Goal: Information Seeking & Learning: Learn about a topic

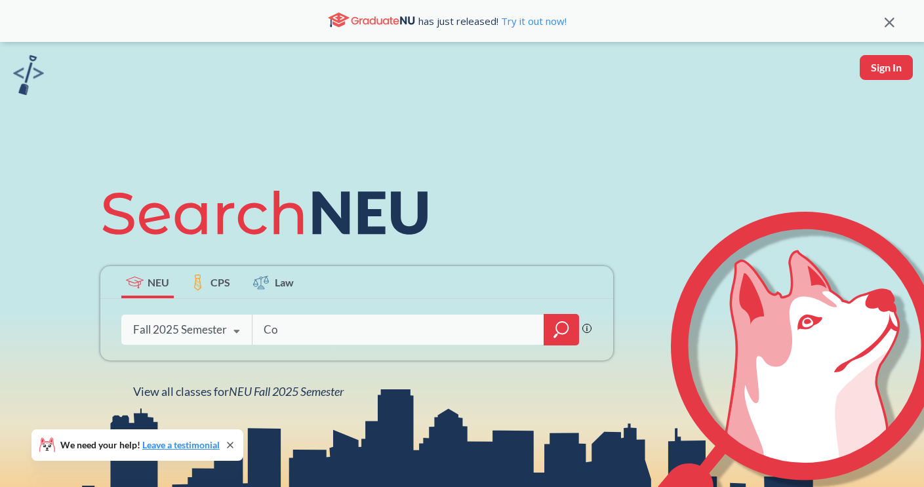
type input "C"
type input "CS"
click at [549, 328] on div at bounding box center [560, 329] width 35 height 31
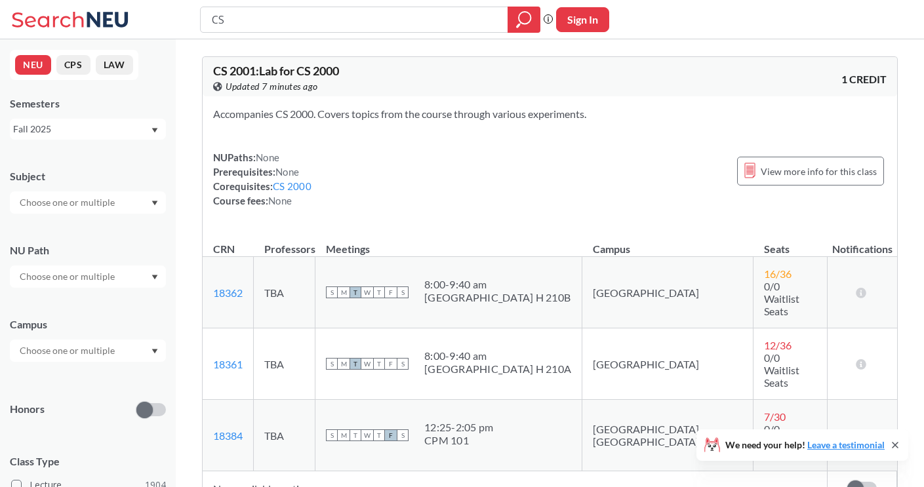
click at [121, 198] on div at bounding box center [88, 202] width 156 height 22
click at [90, 225] on div "CS ( 115 )" at bounding box center [91, 225] width 148 height 14
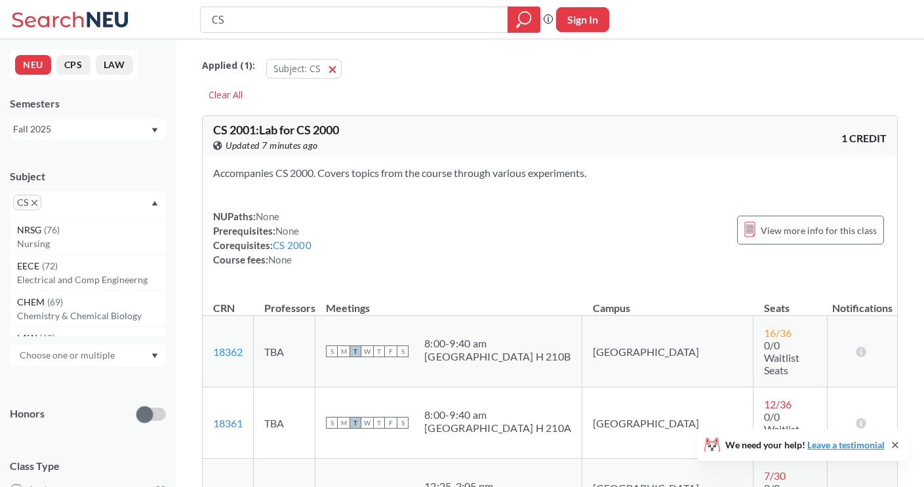
click at [106, 177] on div "Subject" at bounding box center [88, 176] width 156 height 14
click at [96, 286] on input "text" at bounding box center [68, 281] width 110 height 16
click at [115, 249] on div "NU Path" at bounding box center [88, 255] width 156 height 14
click at [91, 359] on input "text" at bounding box center [68, 355] width 110 height 16
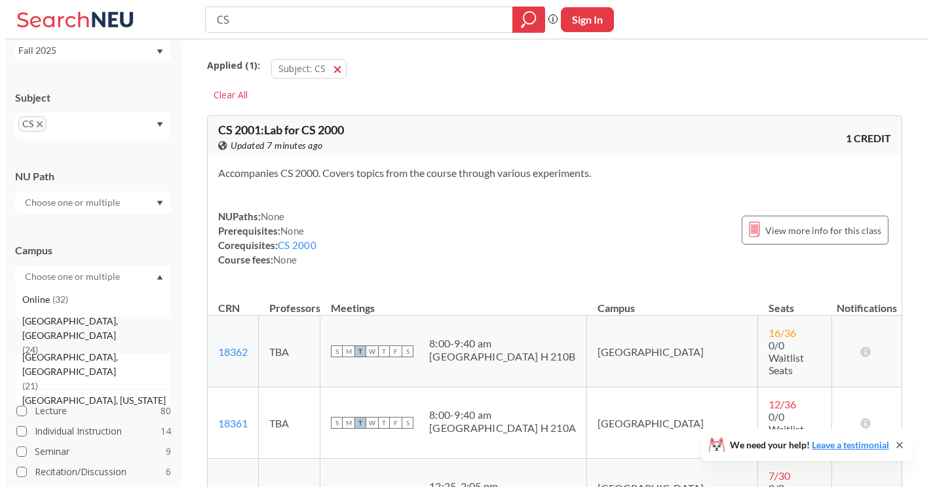
scroll to position [157, 0]
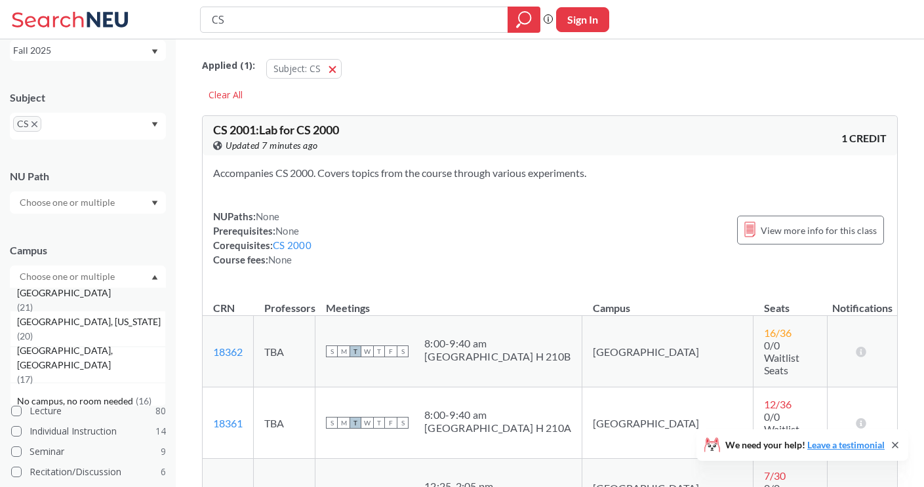
click at [101, 300] on div "Vancouver, Canada ( 21 )" at bounding box center [88, 293] width 156 height 36
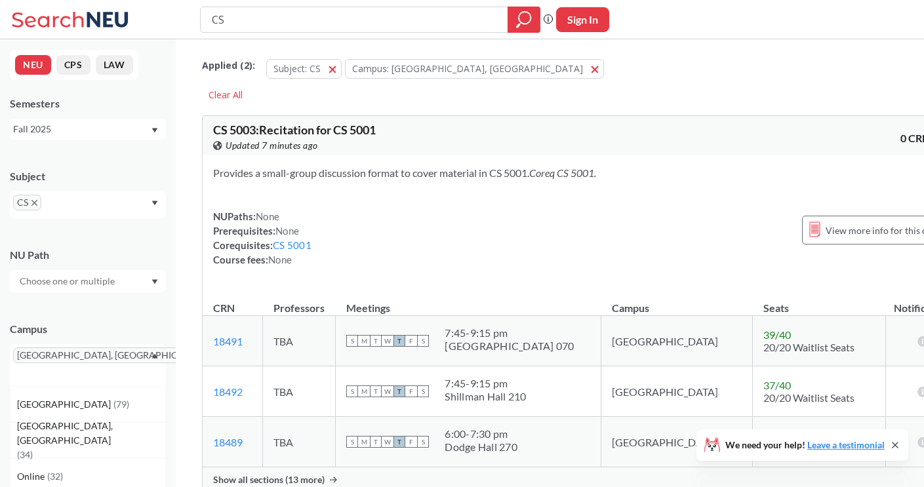
scroll to position [79, 0]
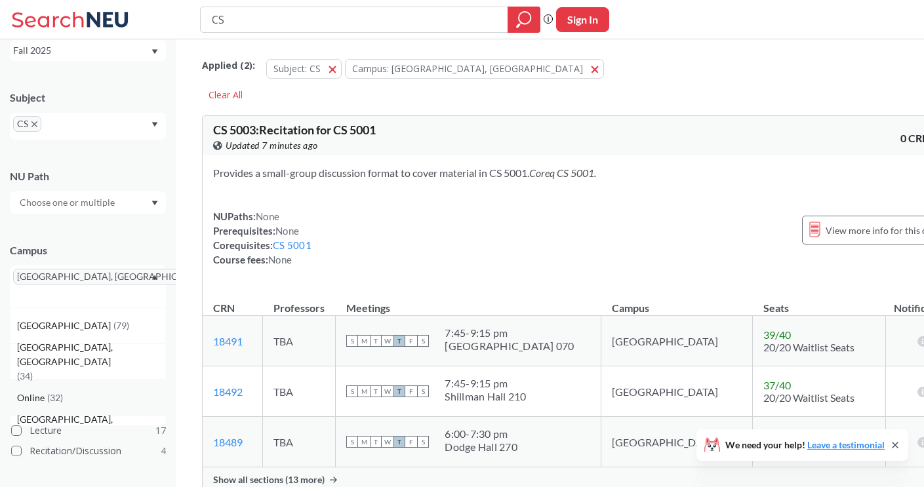
click at [60, 391] on div "Online ( 32 )" at bounding box center [91, 398] width 148 height 14
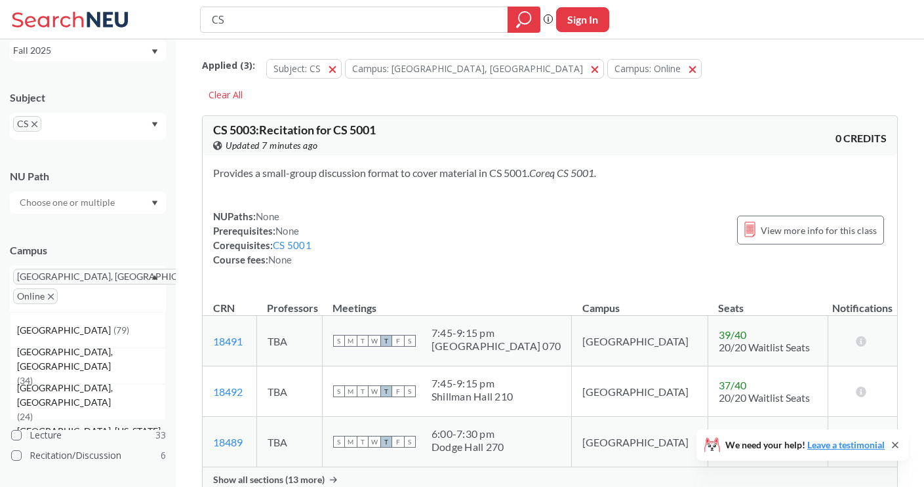
scroll to position [157, 0]
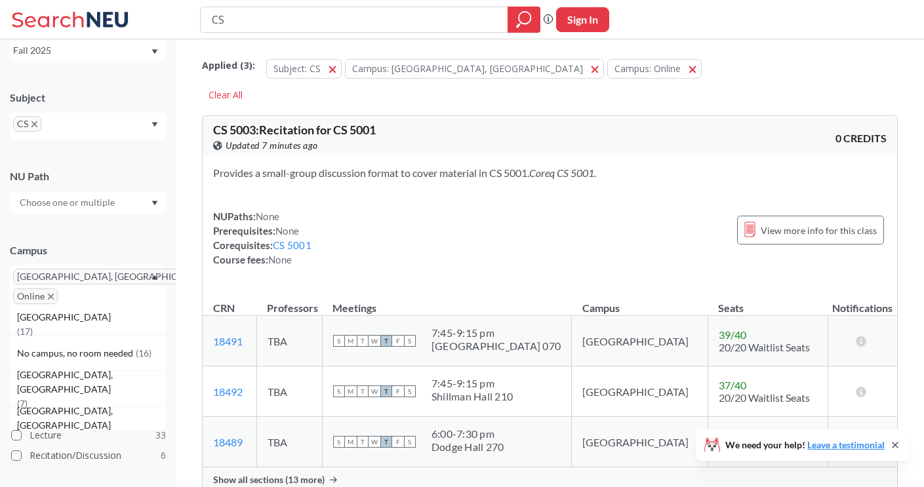
click at [143, 241] on div "Campus Vancouver, Canada Online Boston ( 79 ) Seattle, WA ( 34 ) Silicon Valley…" at bounding box center [88, 271] width 156 height 82
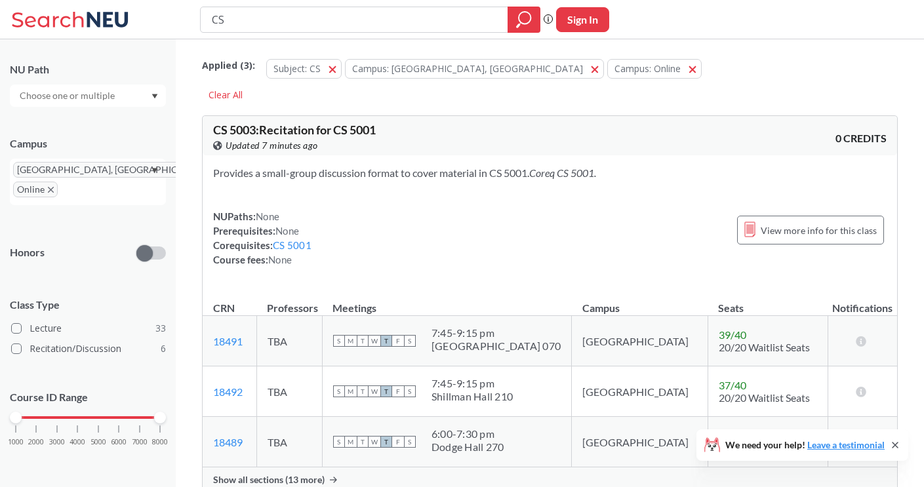
scroll to position [79, 0]
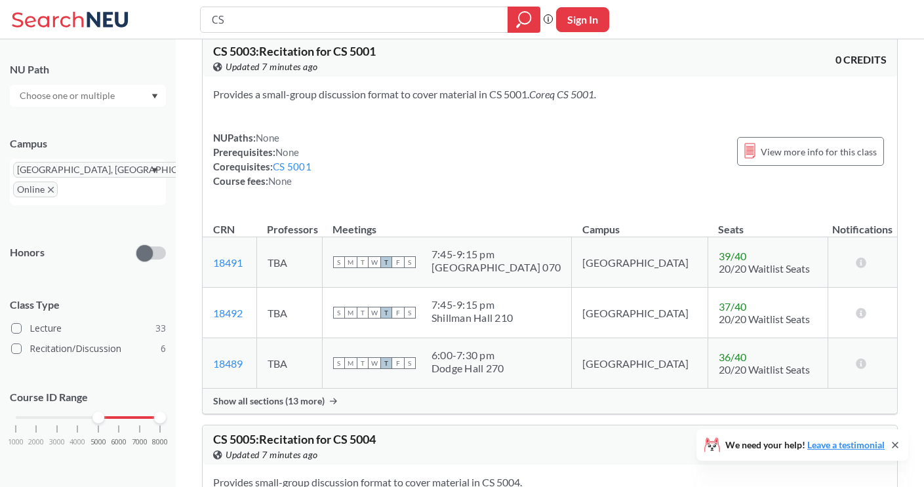
drag, startPoint x: 11, startPoint y: 414, endPoint x: 90, endPoint y: 423, distance: 79.8
click at [90, 423] on div "1000 2000 3000 4000 5000 6000 7000 8000" at bounding box center [88, 442] width 156 height 59
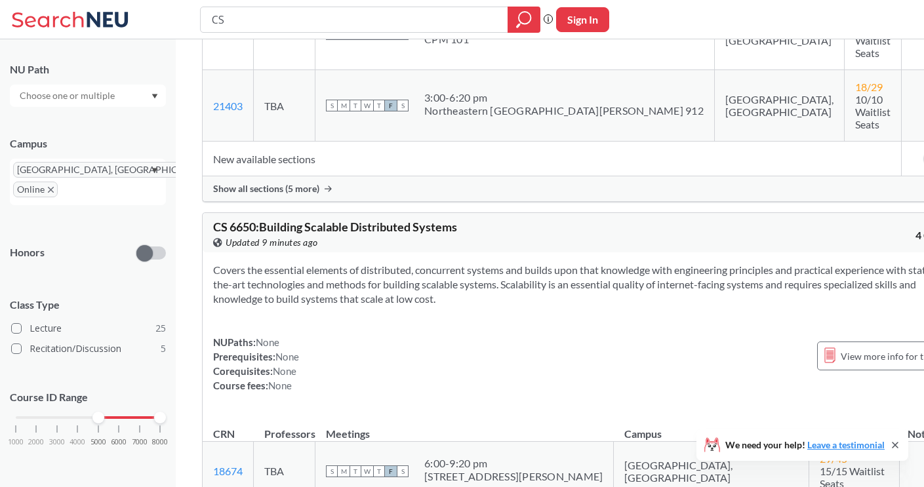
scroll to position [4619, 0]
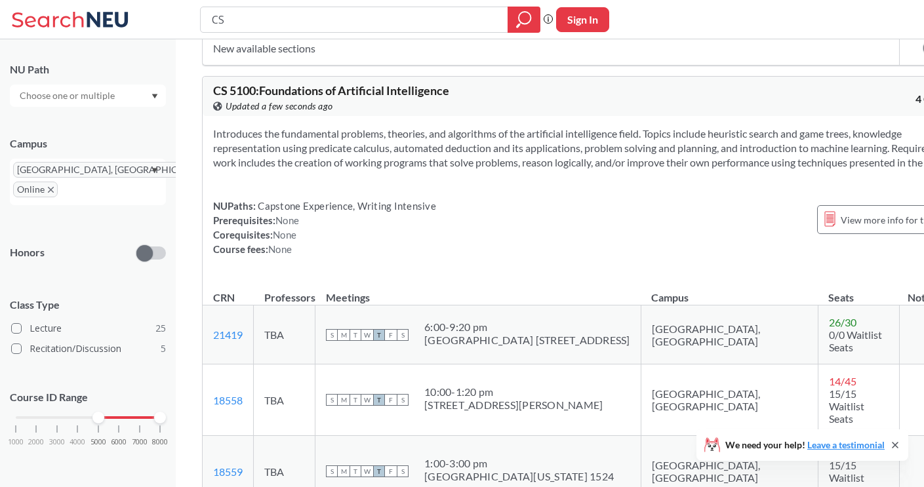
scroll to position [9922, 0]
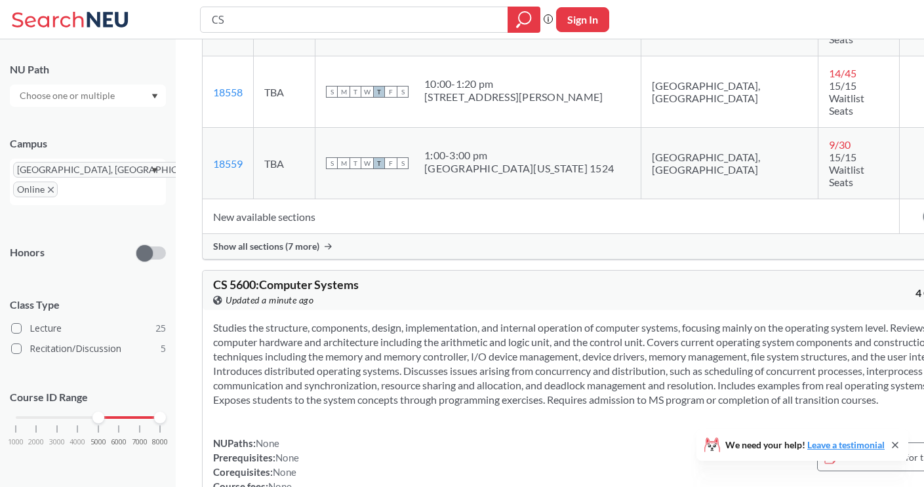
scroll to position [10547, 0]
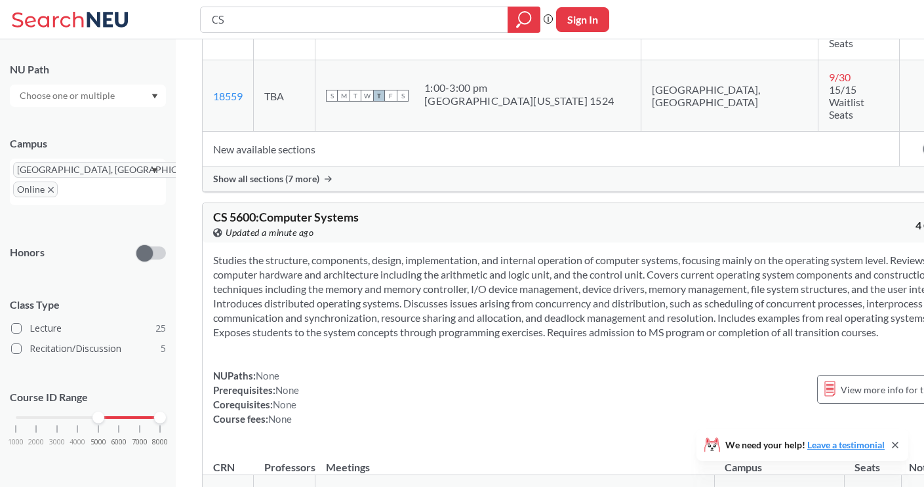
drag, startPoint x: 629, startPoint y: 254, endPoint x: 678, endPoint y: 258, distance: 48.7
drag, startPoint x: 711, startPoint y: 254, endPoint x: 764, endPoint y: 258, distance: 52.6
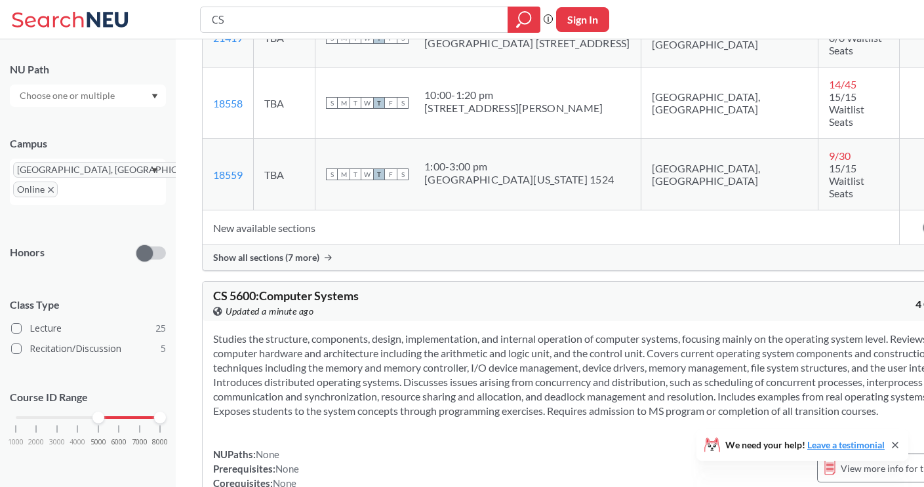
scroll to position [10390, 0]
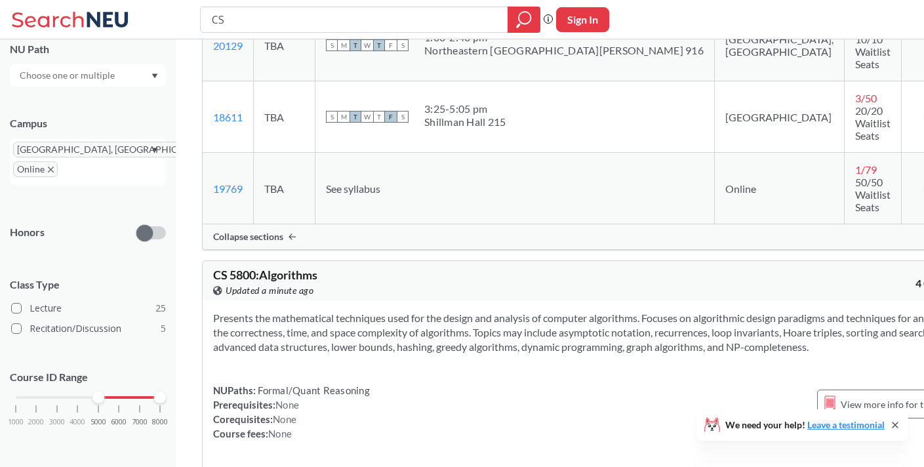
scroll to position [11401, 0]
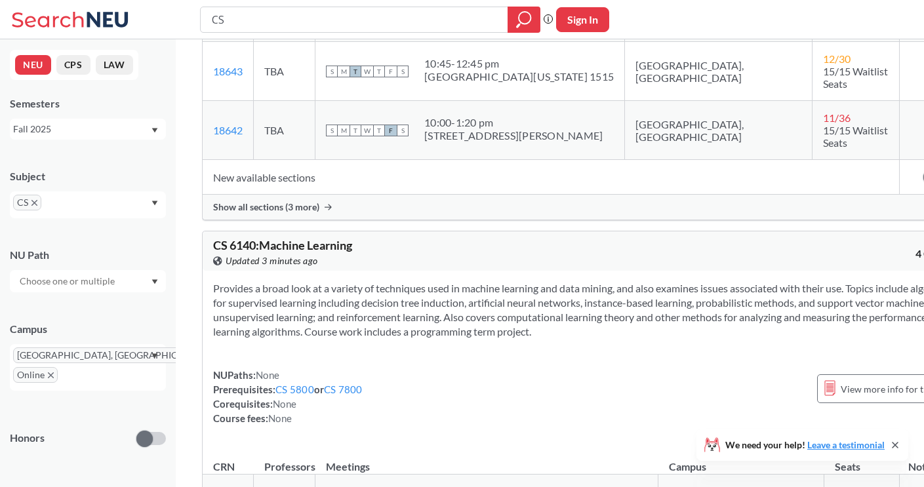
scroll to position [4012, 0]
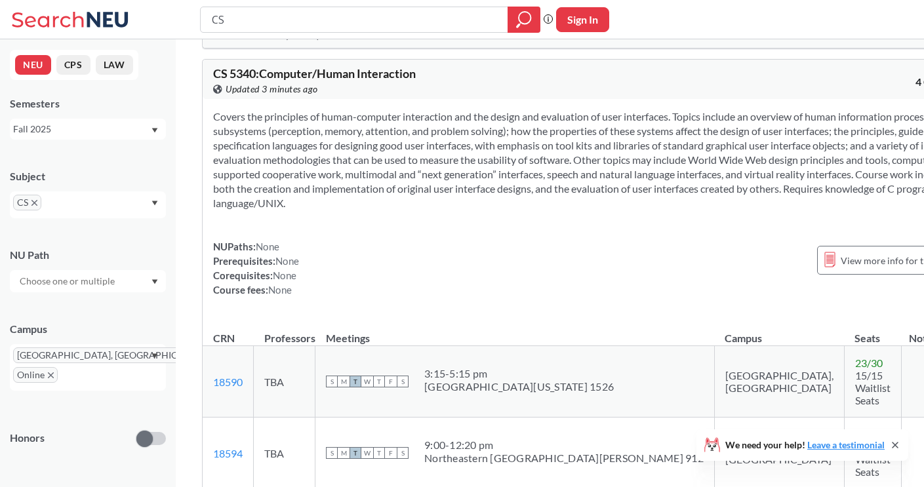
scroll to position [7788, 0]
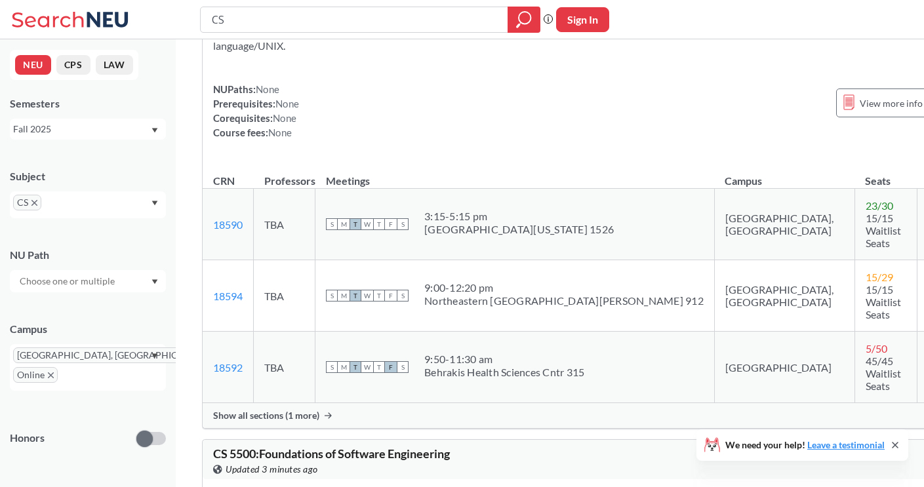
scroll to position [7945, 0]
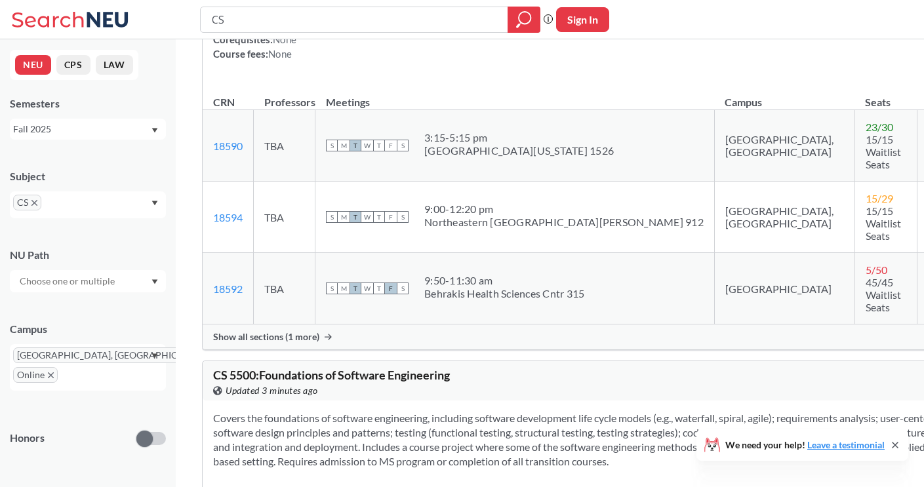
drag, startPoint x: 517, startPoint y: 279, endPoint x: 425, endPoint y: 265, distance: 93.4
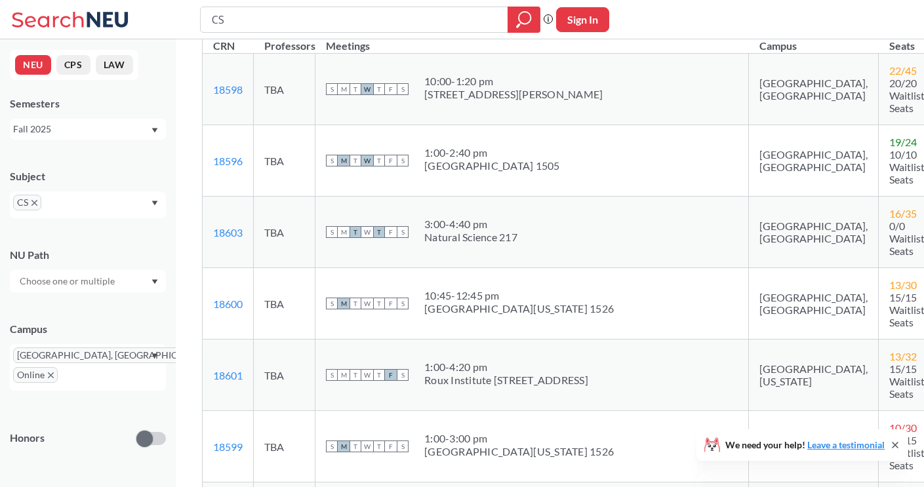
scroll to position [8653, 0]
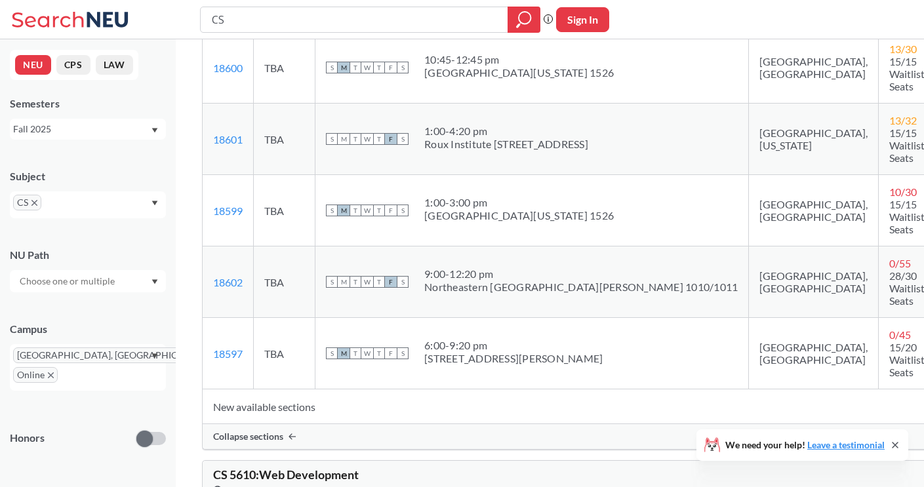
drag, startPoint x: 498, startPoint y: 322, endPoint x: 427, endPoint y: 320, distance: 70.8
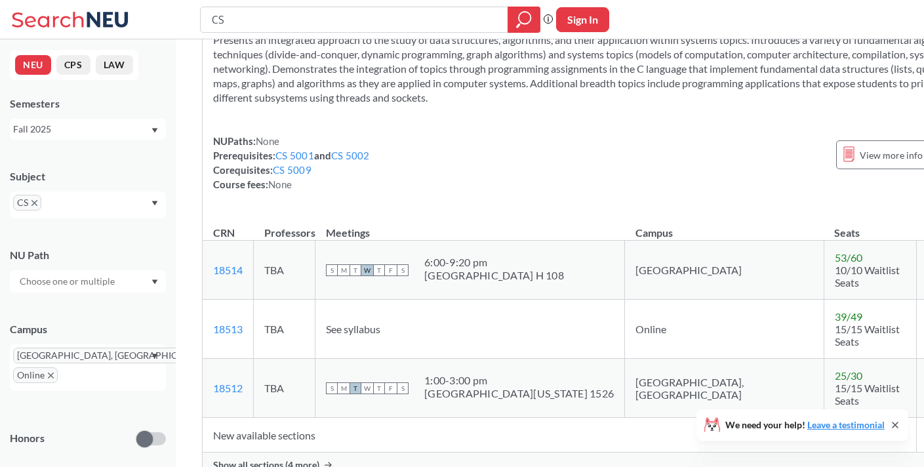
scroll to position [13727, 0]
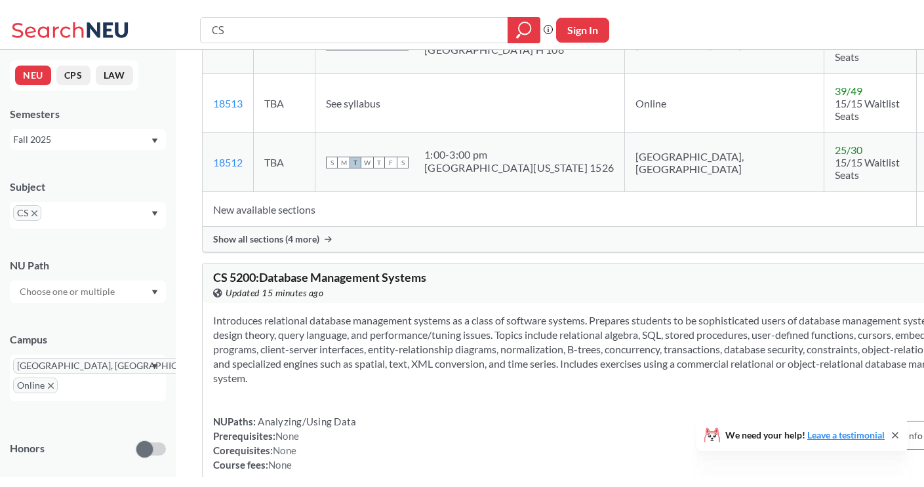
scroll to position [3265, 0]
